Goal: Check status: Check status

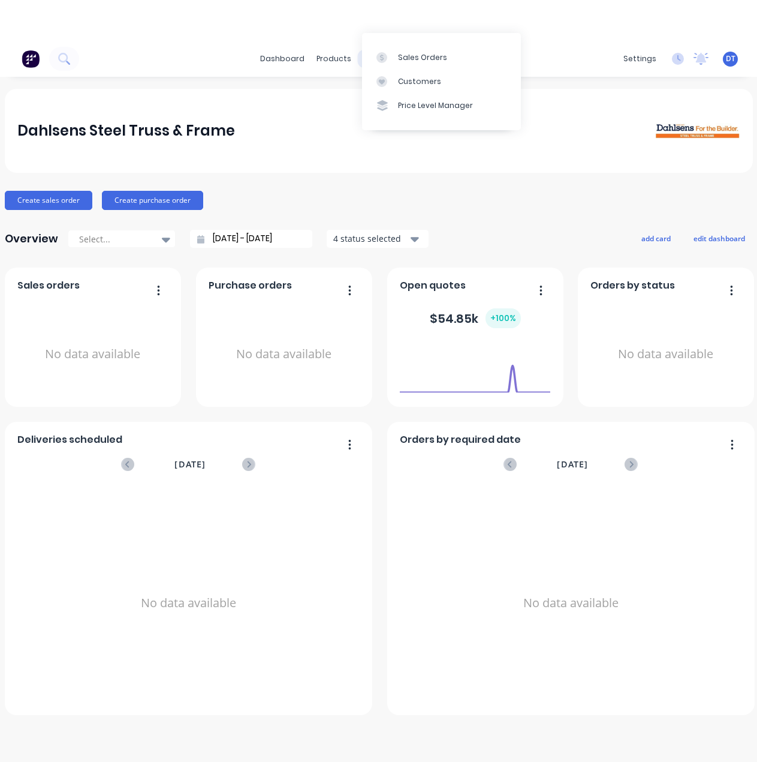
click at [374, 18] on html "dashboard products sales purchasing productivity dashboard products Product Cat…" at bounding box center [378, 401] width 757 height 802
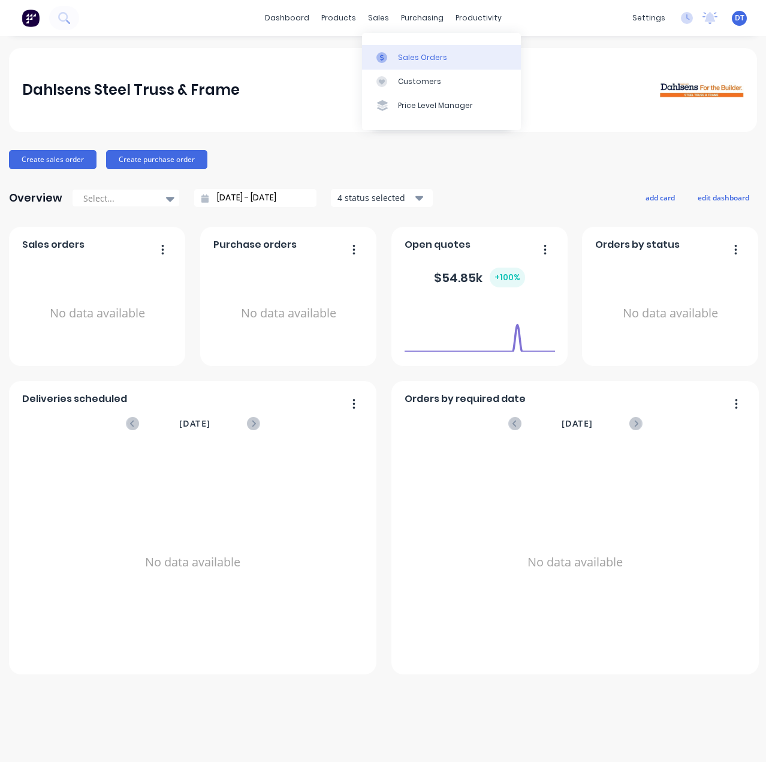
click at [390, 57] on div at bounding box center [386, 57] width 18 height 11
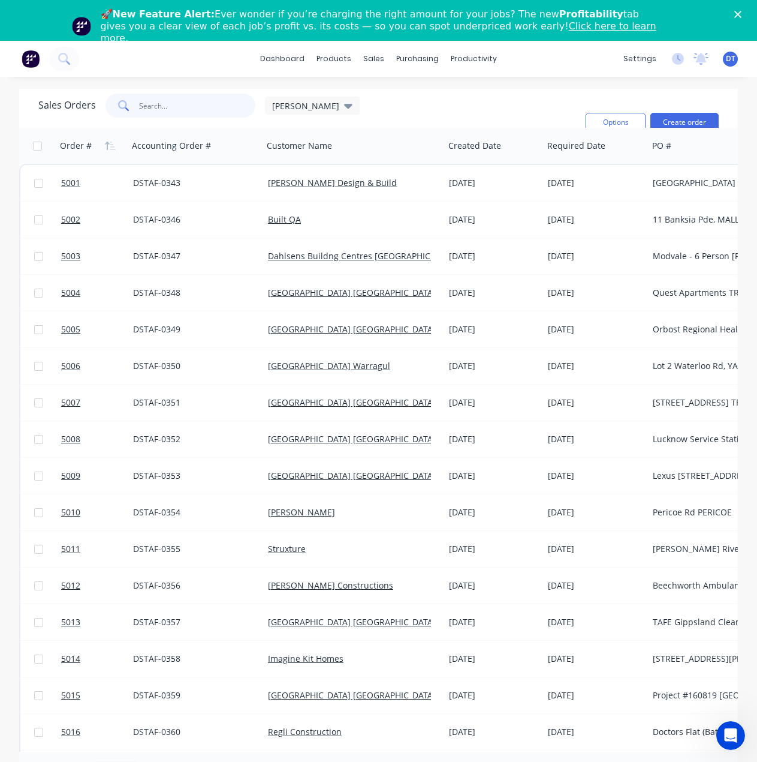
click at [165, 109] on input "text" at bounding box center [197, 106] width 117 height 24
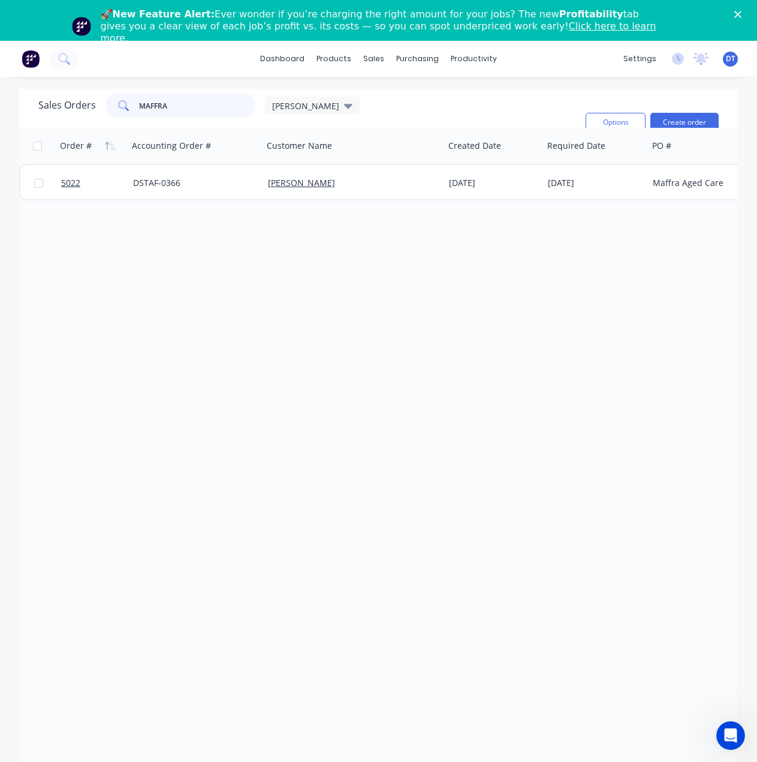
type input "MAFFRA"
click at [280, 338] on div "Order # Accounting Order # Customer Name Created Date Required Date PO # Total …" at bounding box center [378, 440] width 719 height 624
